Goal: Task Accomplishment & Management: Use online tool/utility

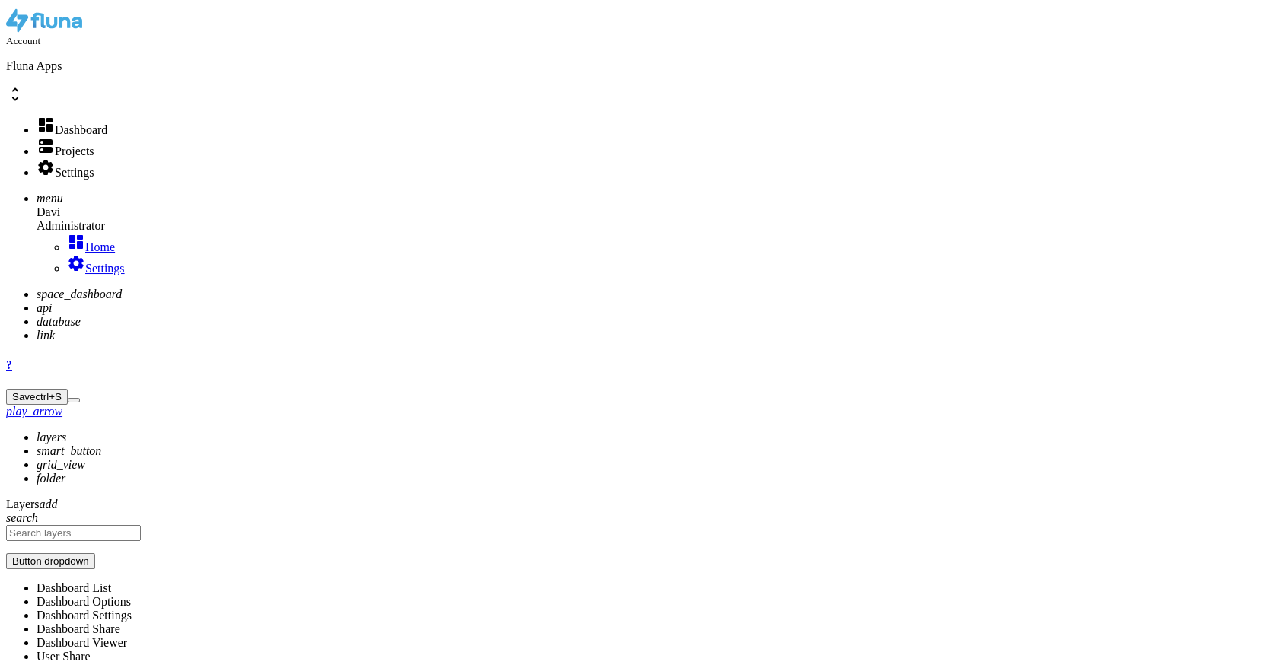
click at [37, 301] on icon "api" at bounding box center [44, 307] width 15 height 13
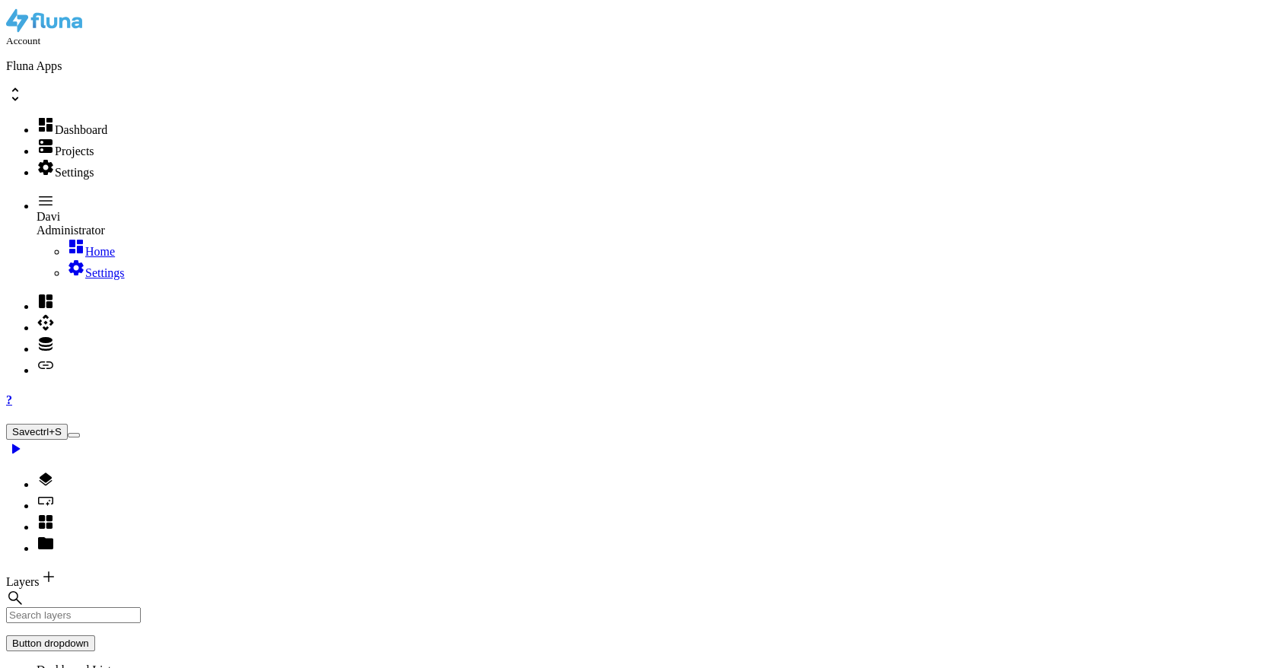
type input "face"
type textarea "{"
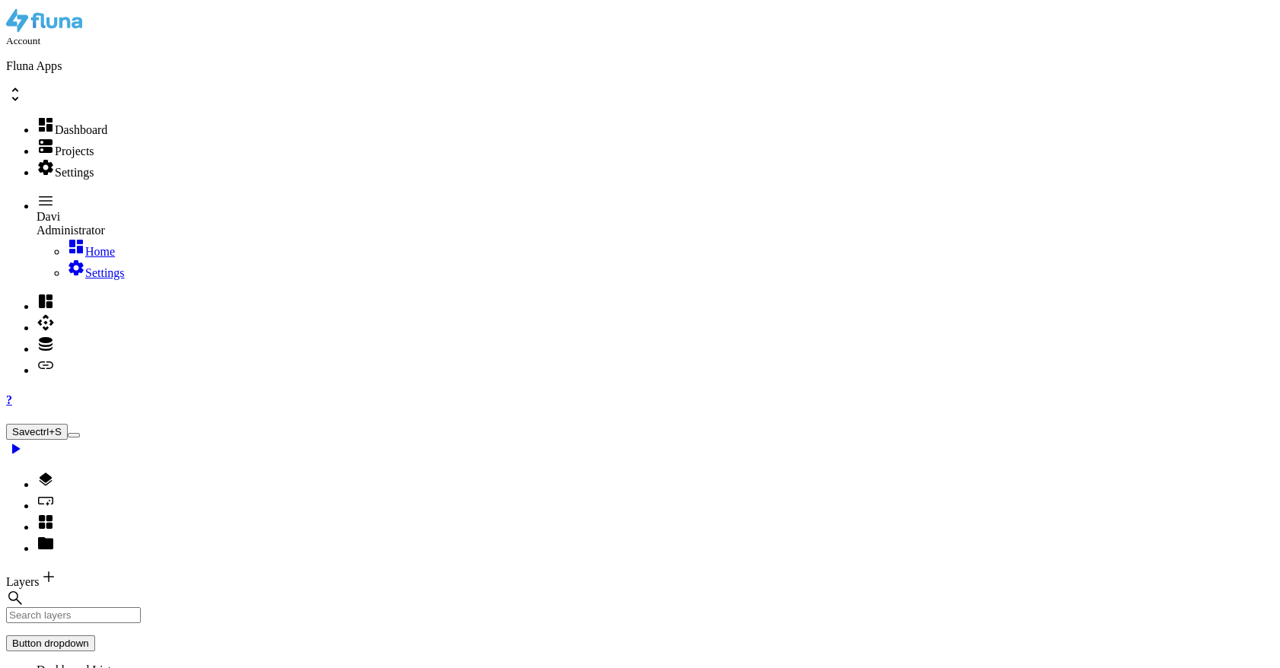
type input "facia"
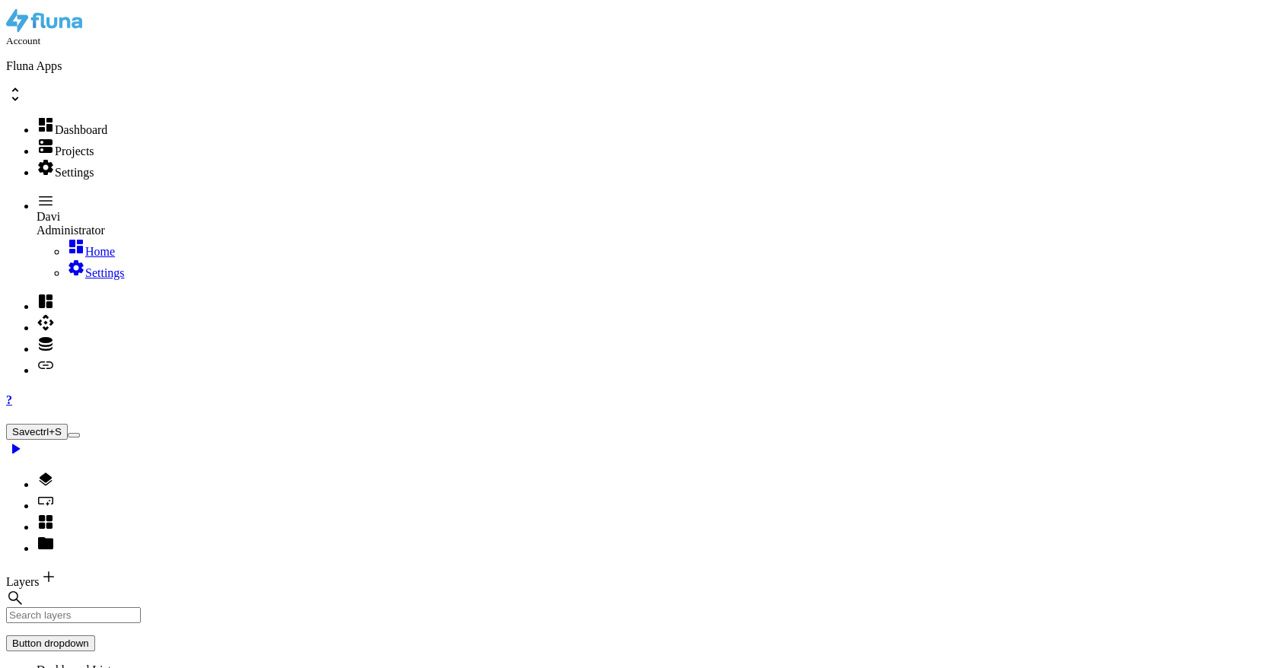
drag, startPoint x: 425, startPoint y: 333, endPoint x: 603, endPoint y: 333, distance: 178.0
paste textarea "6413079-2a0d-452a-94bd-4f484dc1920b"
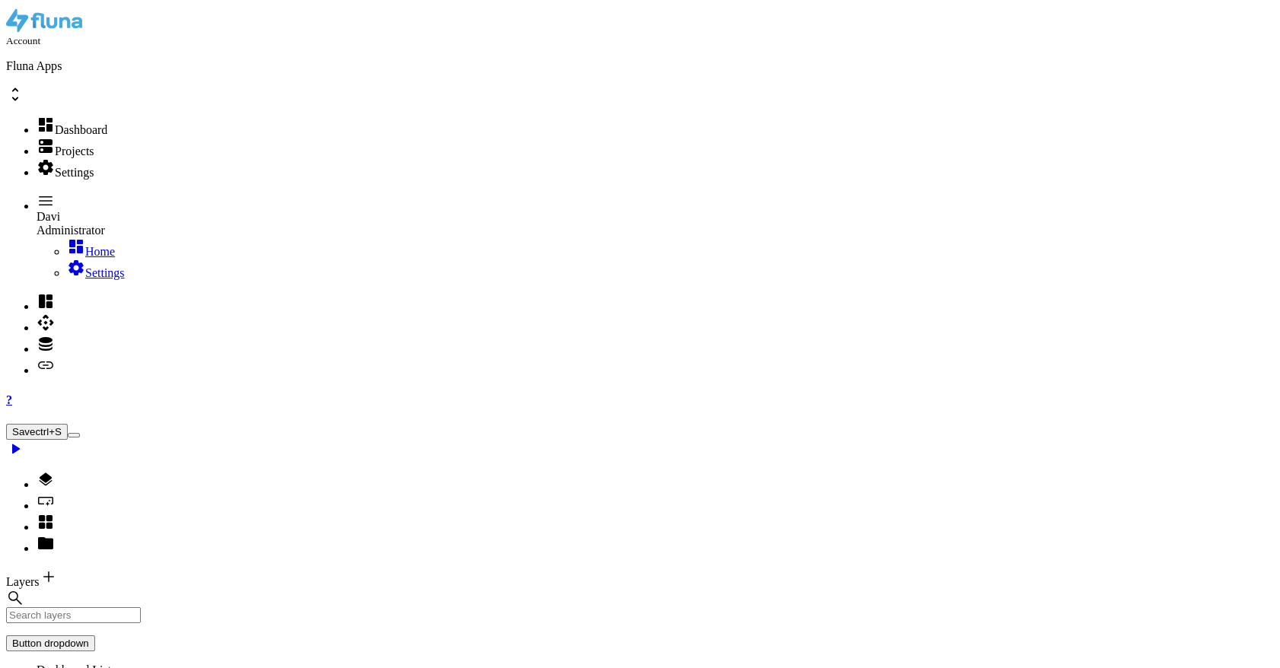
drag, startPoint x: 387, startPoint y: 514, endPoint x: 423, endPoint y: 474, distance: 53.9
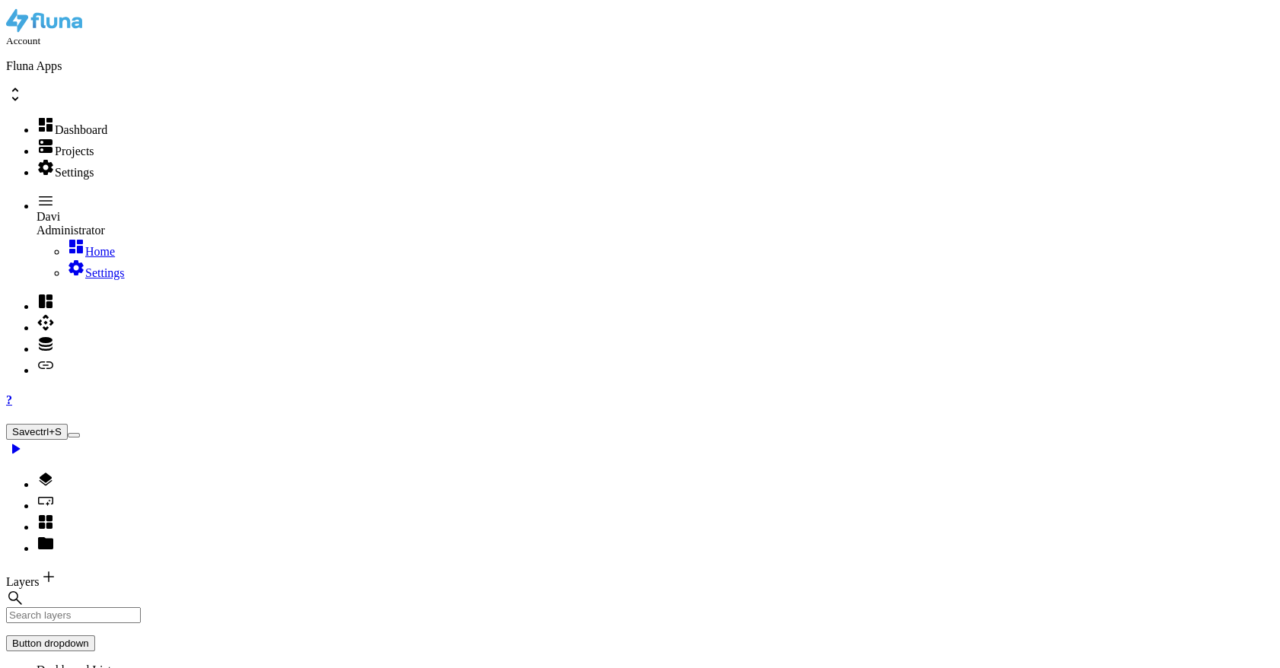
paste textarea "}"
type textarea "}"
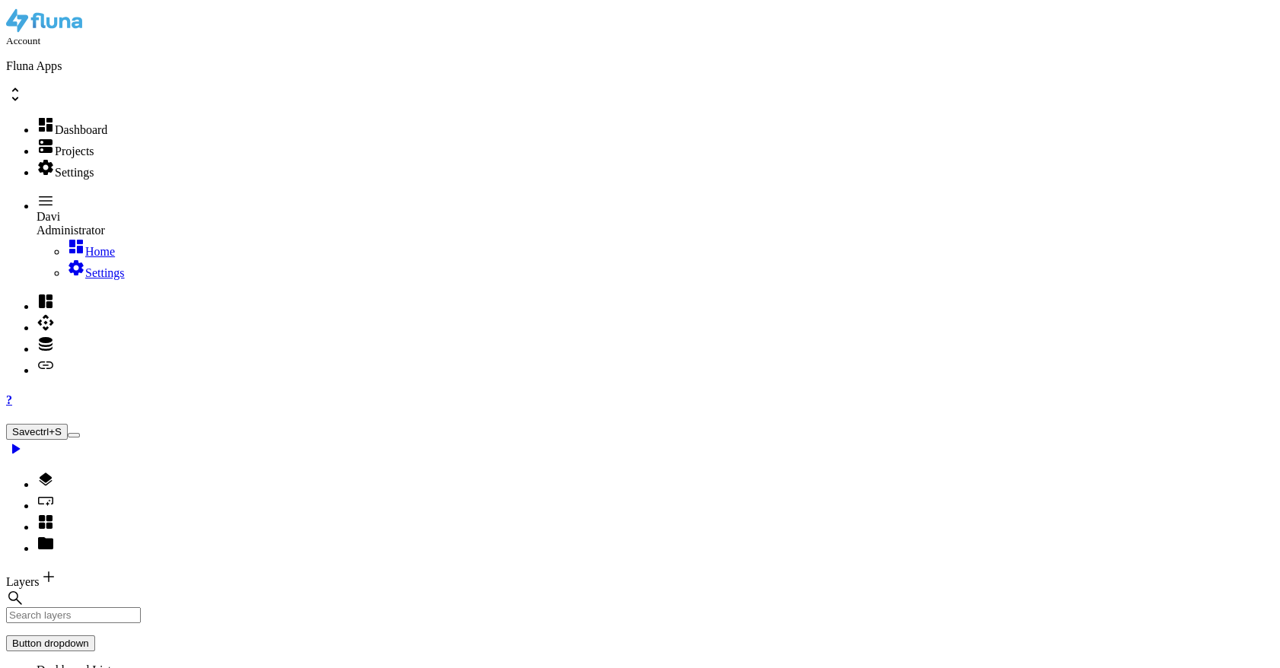
paste textarea
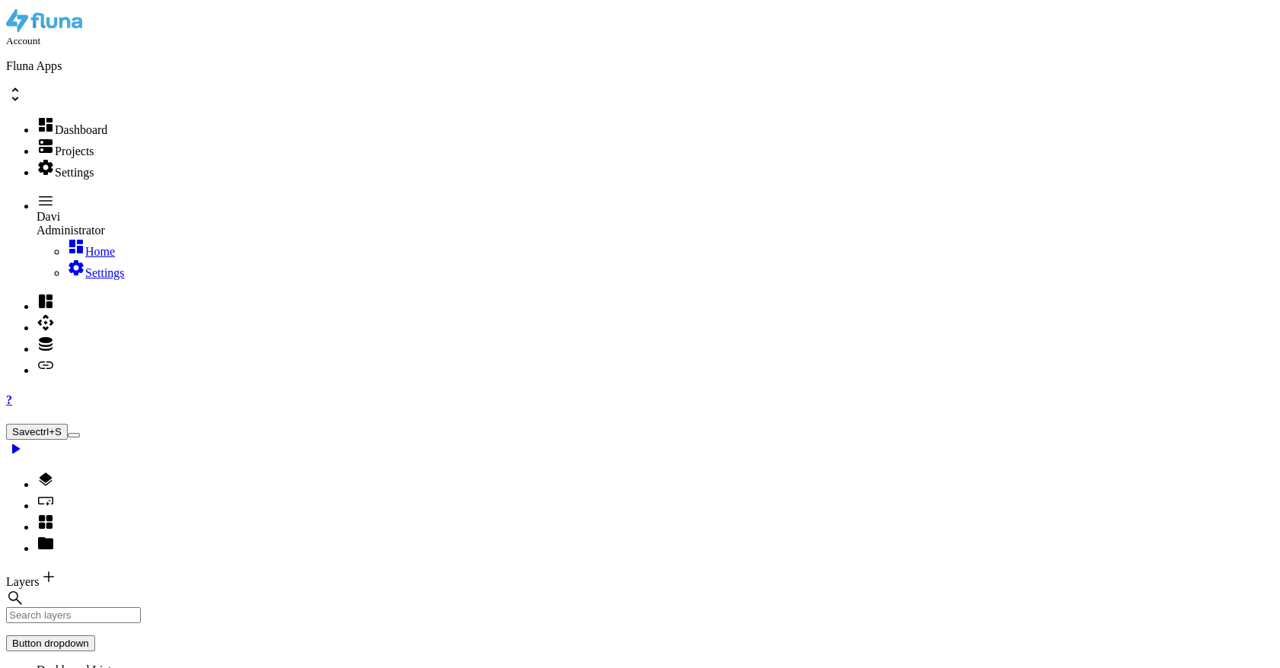
type textarea "}"
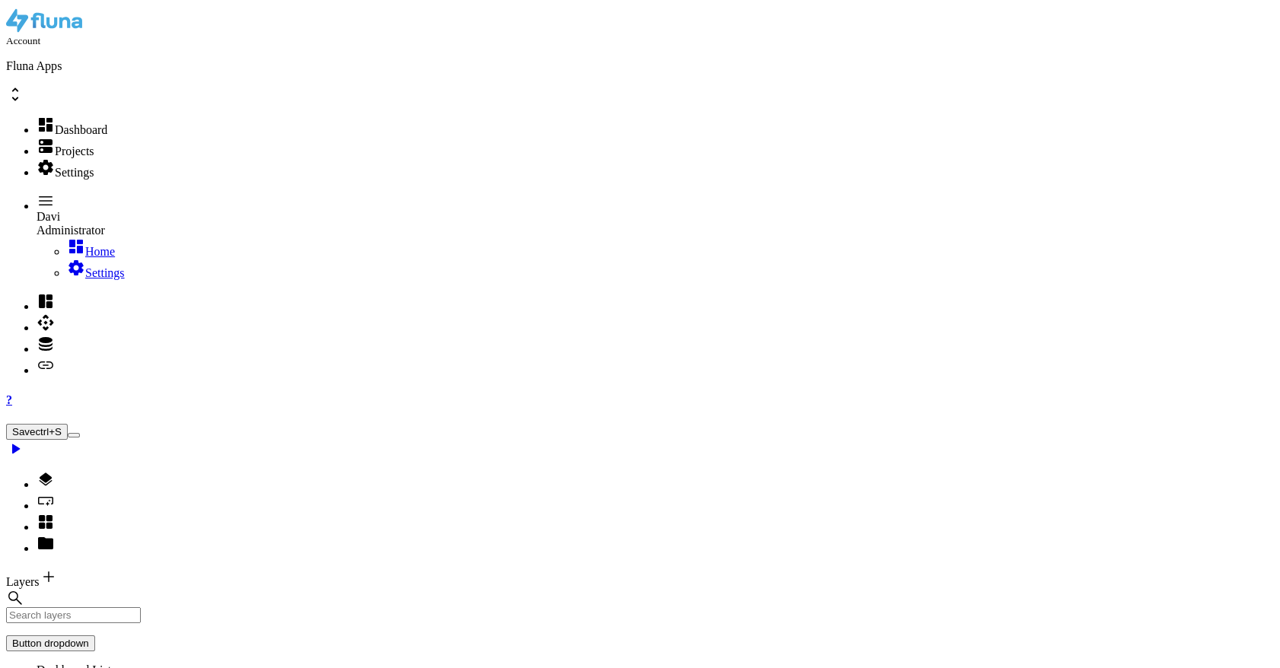
select select
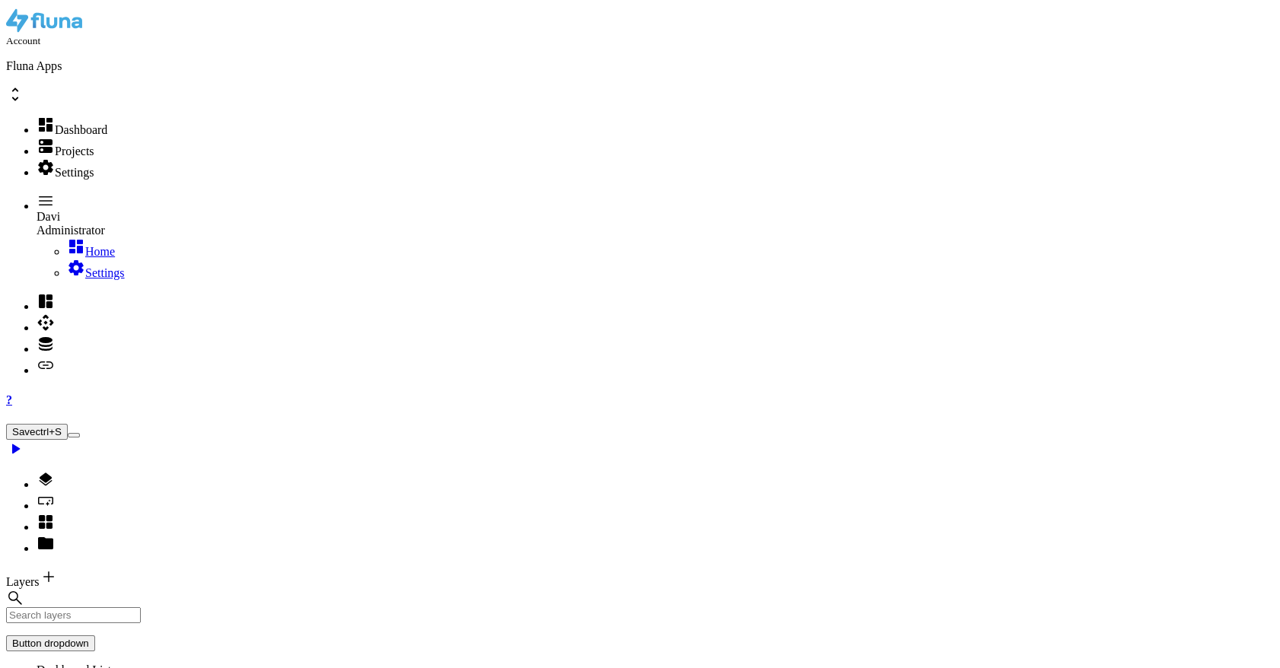
type textarea "} ]"
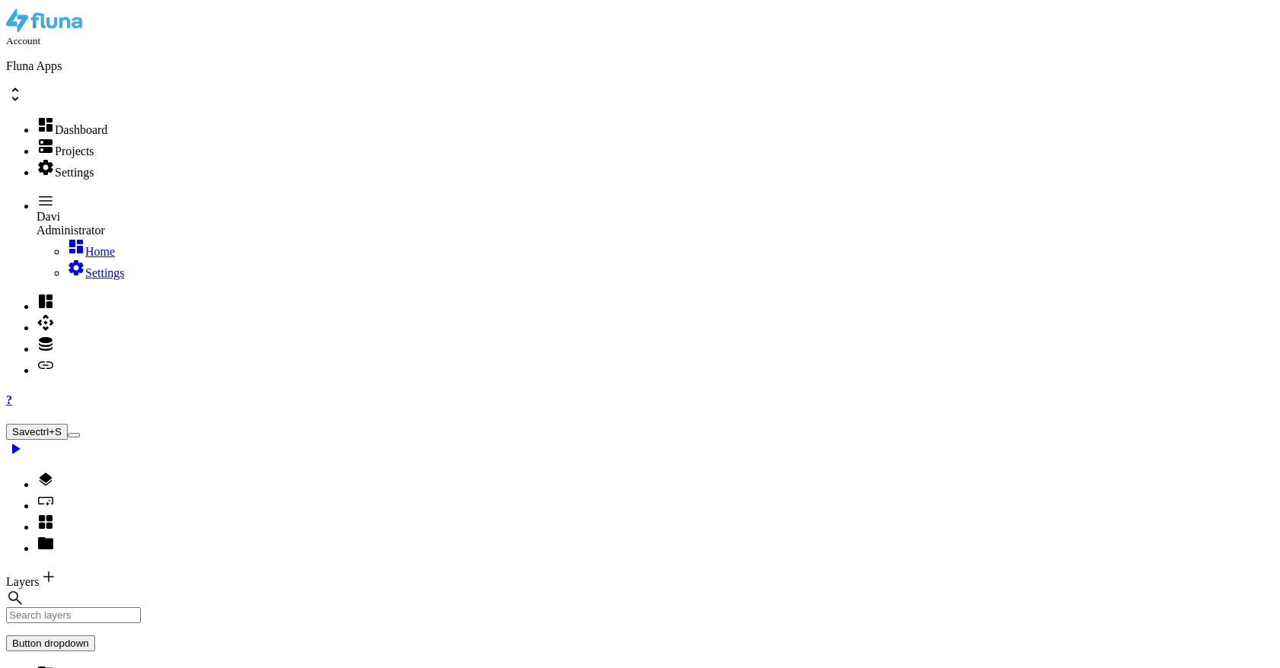
paste textarea
type textarea "]"
drag, startPoint x: 717, startPoint y: 27, endPoint x: 716, endPoint y: 37, distance: 10.7
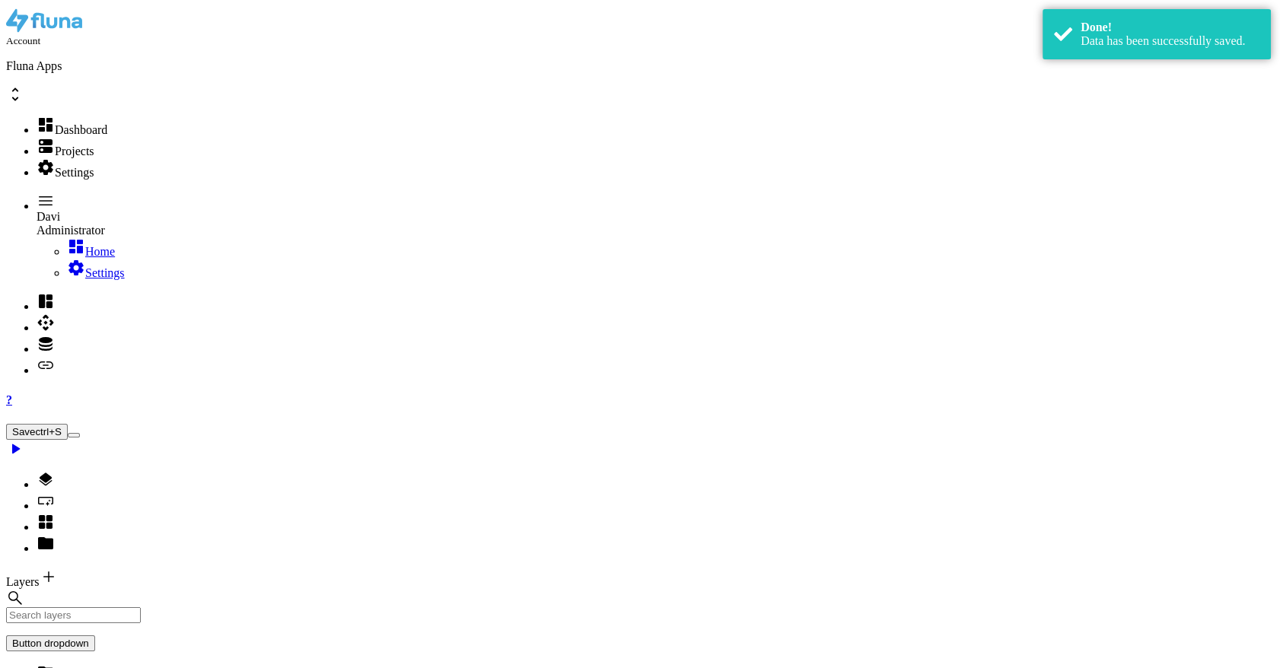
select select
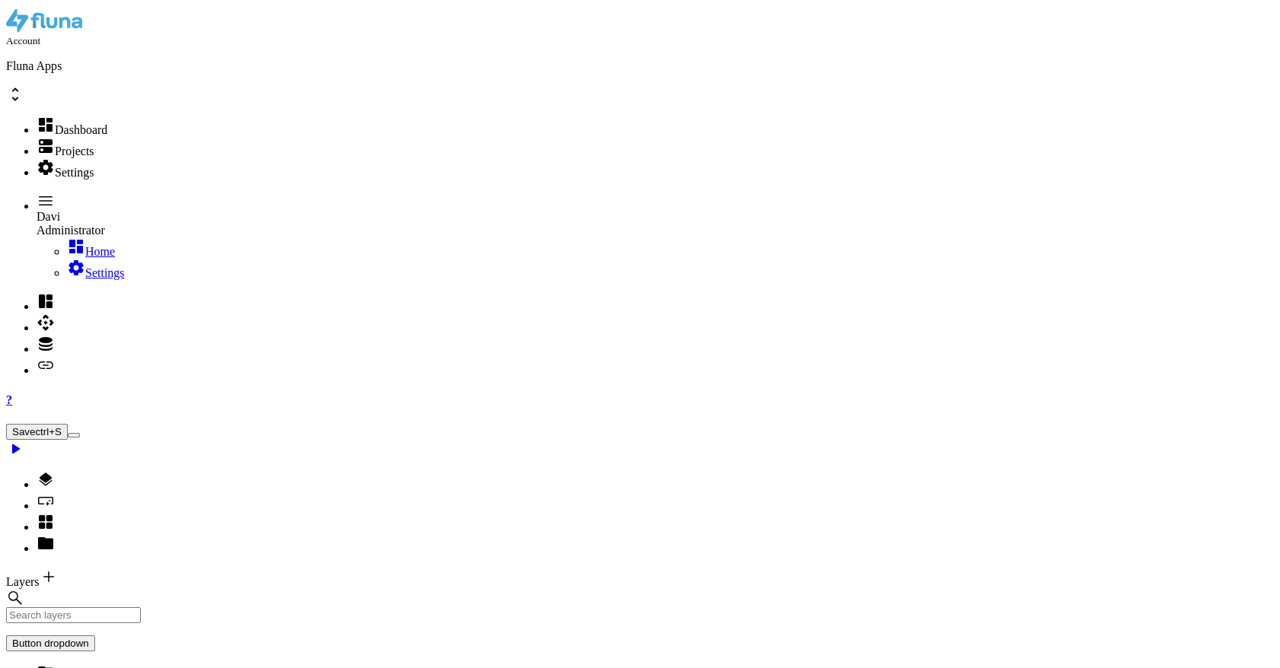
select select
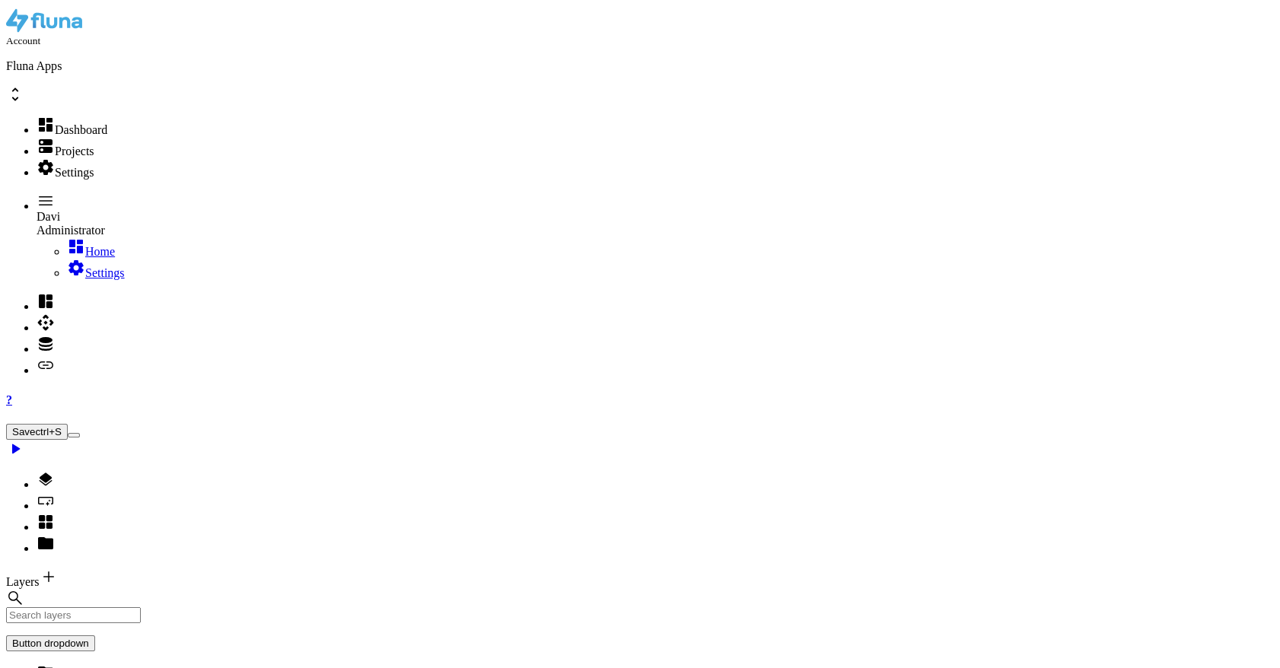
drag, startPoint x: 1080, startPoint y: 340, endPoint x: 908, endPoint y: 371, distance: 175.5
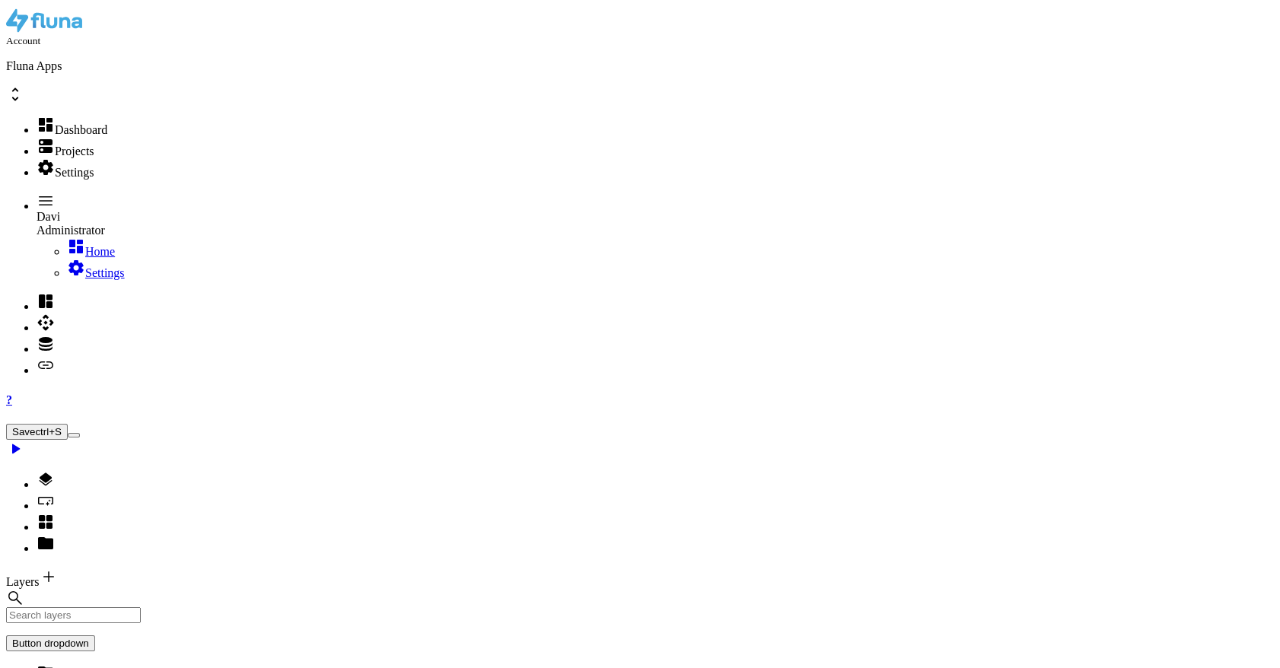
scroll to position [0, 0]
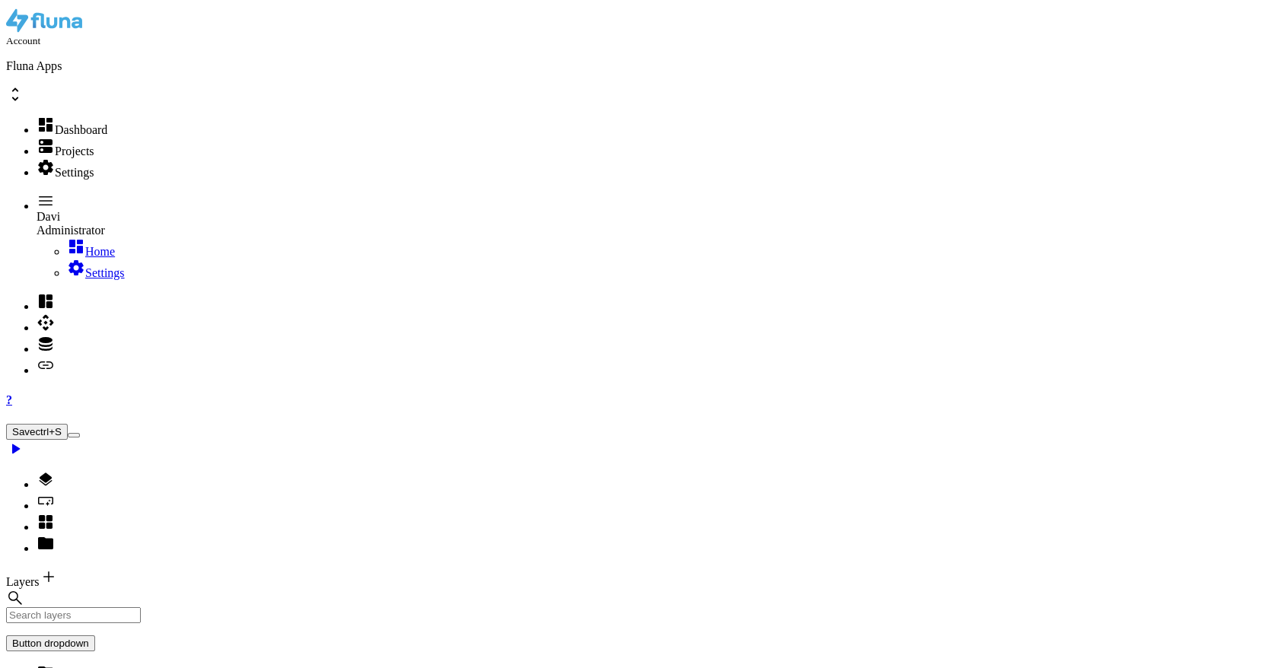
scroll to position [0, 0]
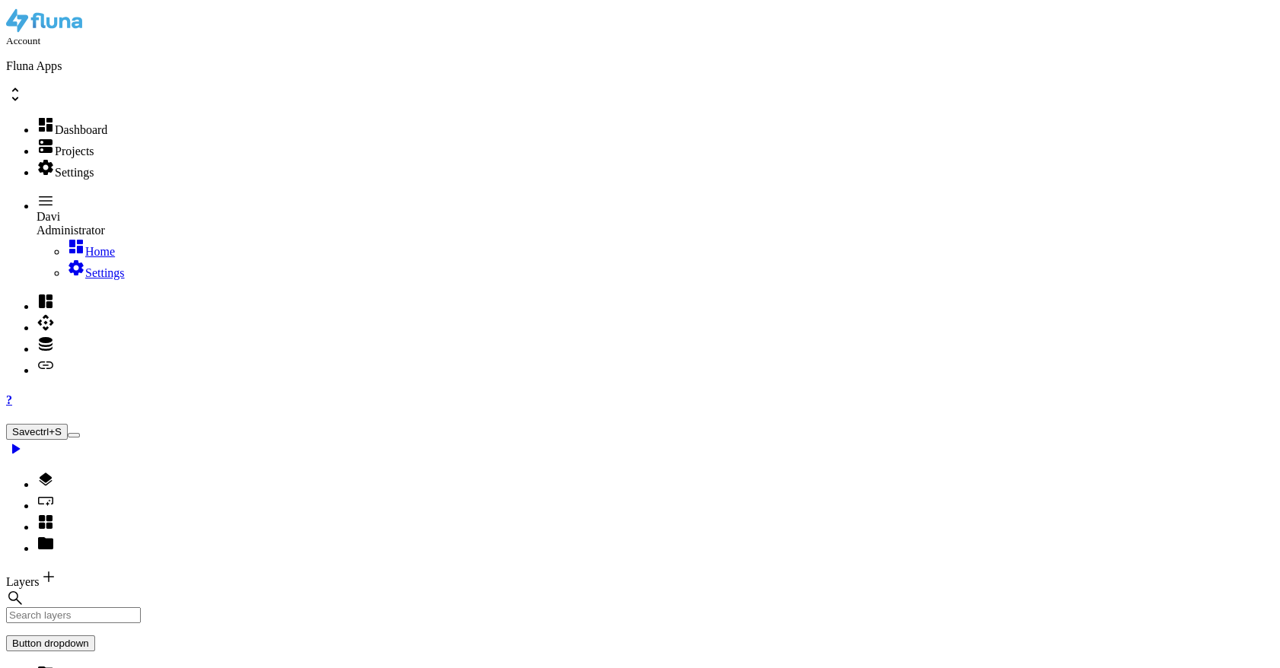
scroll to position [0, 0]
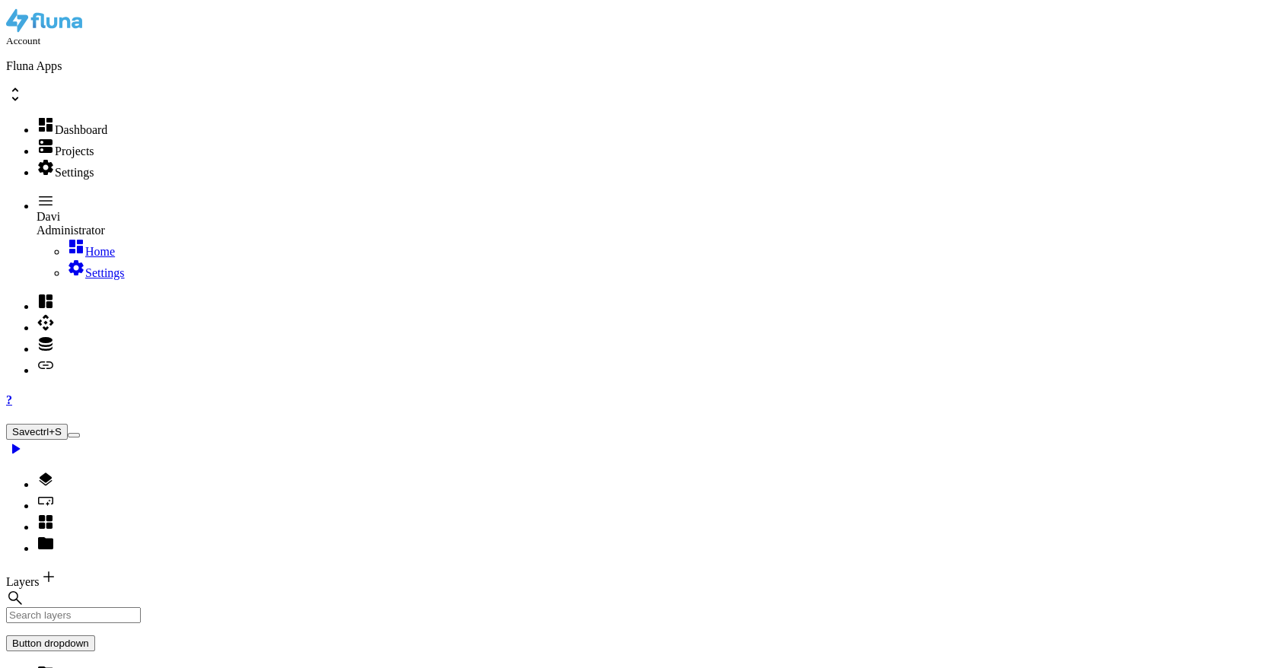
scroll to position [0, 0]
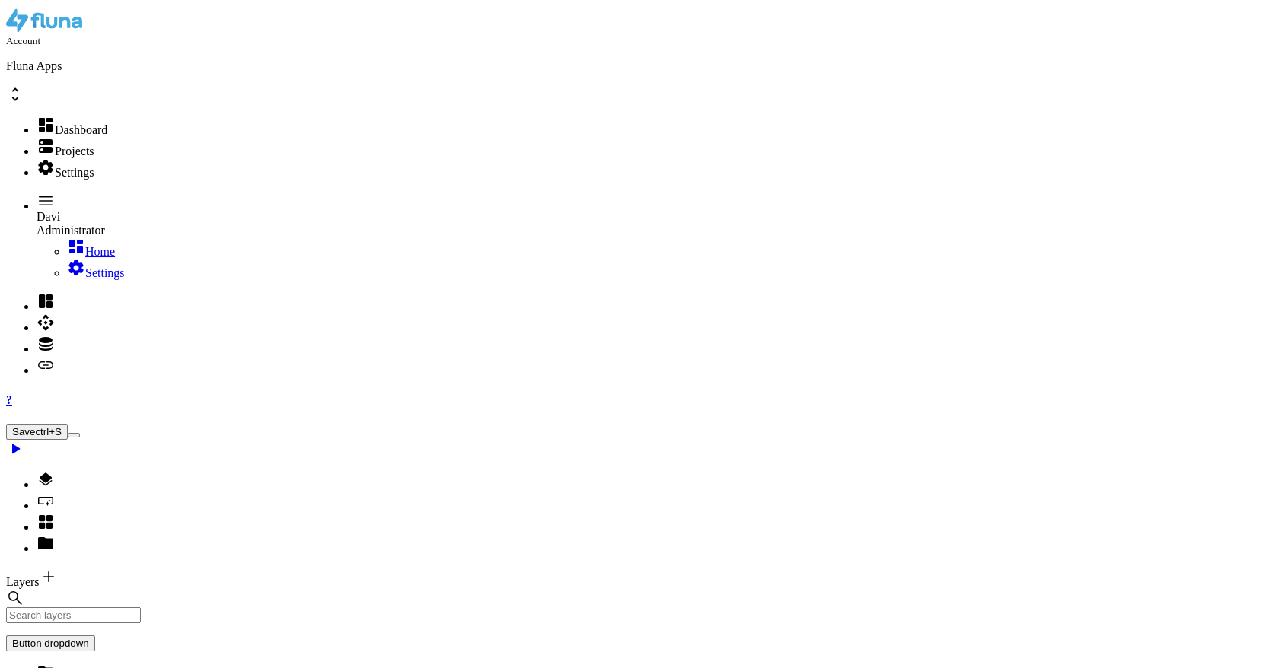
scroll to position [0, 0]
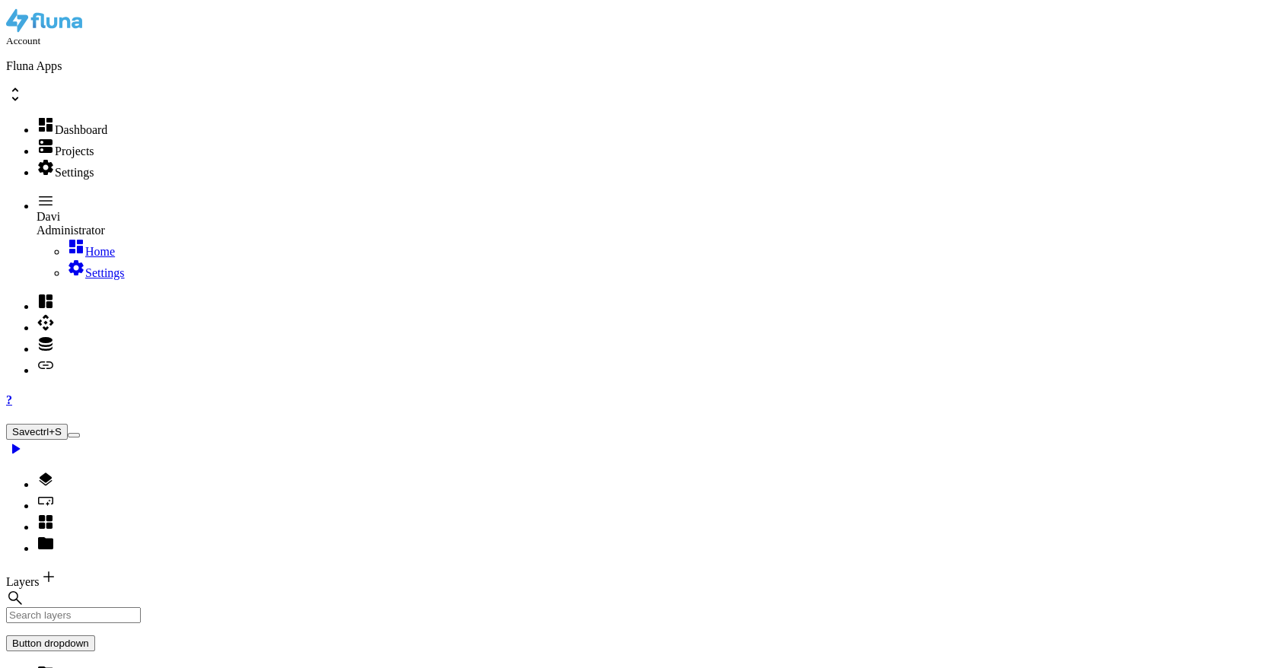
select select
drag, startPoint x: 1246, startPoint y: 586, endPoint x: 1168, endPoint y: 527, distance: 97.8
